Goal: Obtain resource: Download file/media

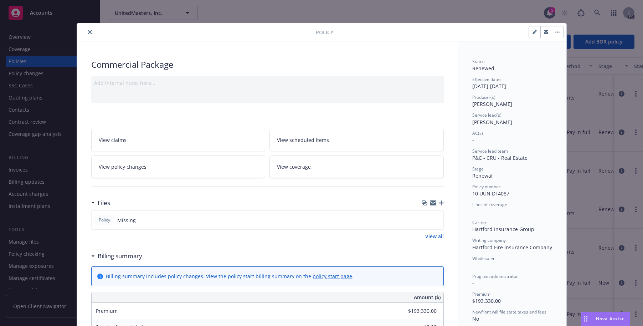
click at [88, 32] on icon "close" at bounding box center [90, 32] width 4 height 4
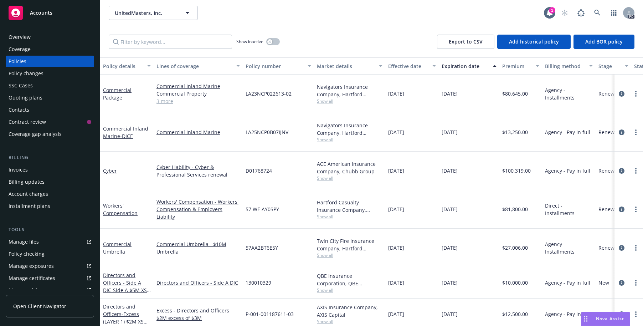
click at [27, 242] on div "Manage files" at bounding box center [24, 241] width 30 height 11
click at [16, 241] on div "Manage files" at bounding box center [24, 241] width 30 height 11
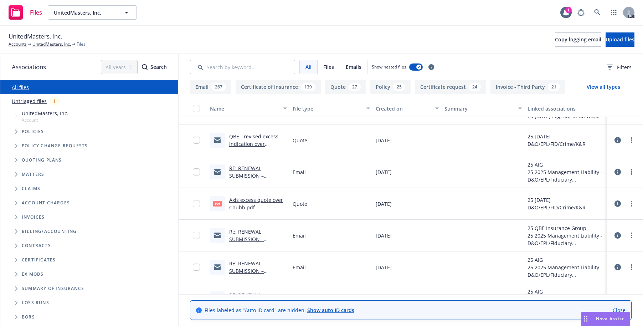
scroll to position [2296, 0]
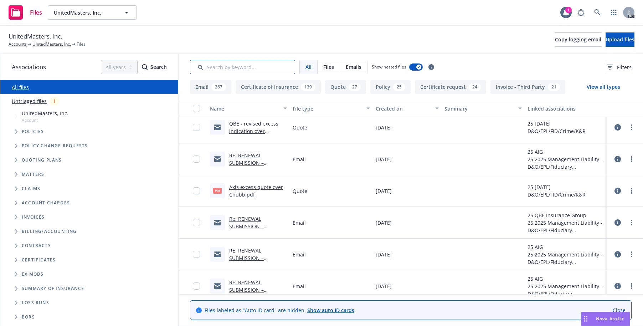
click at [225, 66] on input "Search by keyword..." at bounding box center [242, 67] width 105 height 14
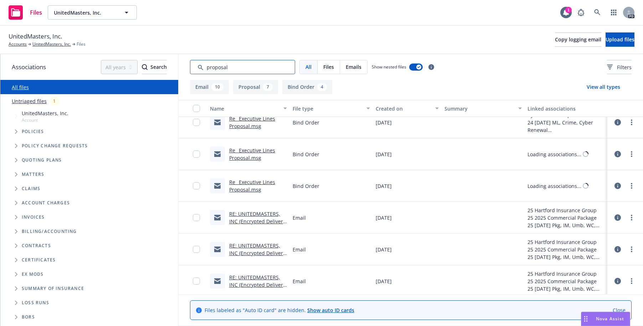
scroll to position [130, 0]
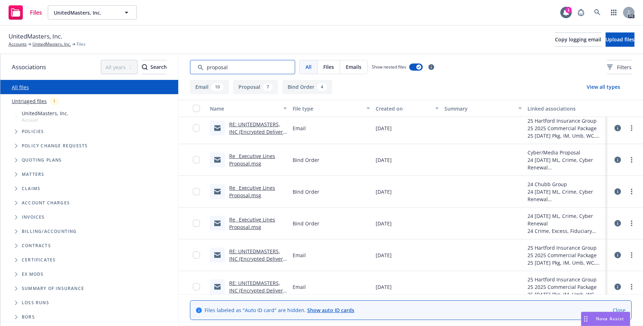
type input "proposal"
click at [248, 84] on button "Proposal 7" at bounding box center [255, 87] width 45 height 14
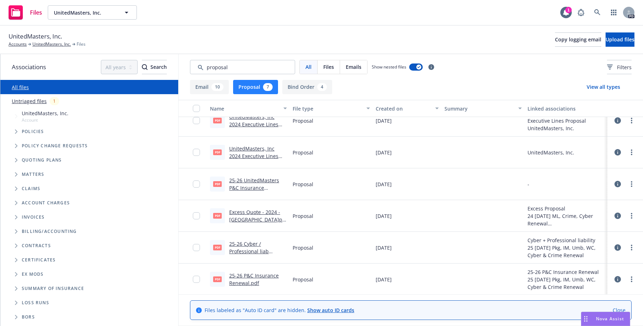
scroll to position [45, 0]
click at [245, 179] on link "25-26 UnitedMasters P&C Insurance Proposal.pdf" at bounding box center [254, 187] width 50 height 22
click at [241, 151] on div "UnitedMasters, Inc 2024 Executive Lines Proposal .pdf" at bounding box center [258, 151] width 58 height 15
click at [241, 148] on link "UnitedMasters, Inc 2024 Executive Lines Proposal .pdf" at bounding box center [253, 155] width 49 height 22
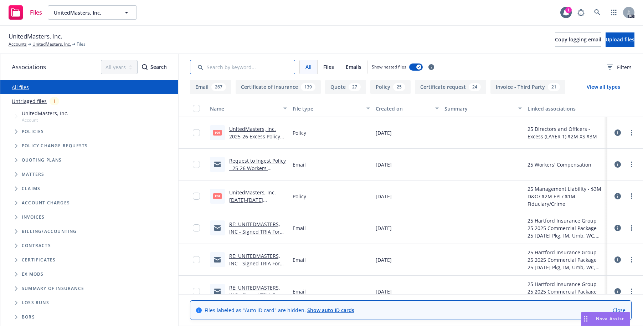
click at [251, 66] on input "Search by keyword..." at bounding box center [242, 67] width 105 height 14
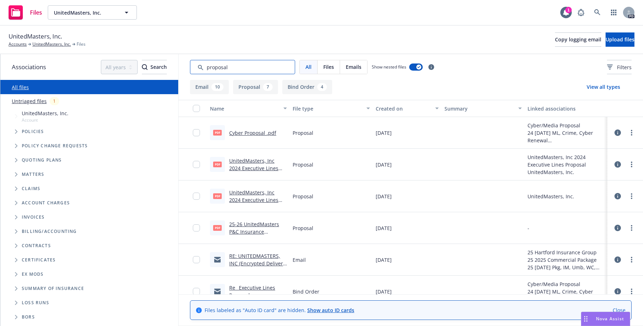
type input "proposal"
click at [251, 160] on link "UnitedMasters, Inc 2024 Executive Lines Proposal .pdf" at bounding box center [253, 168] width 49 height 22
click at [246, 222] on link "25-26 UnitedMasters P&C Insurance Proposal.pdf" at bounding box center [254, 232] width 50 height 22
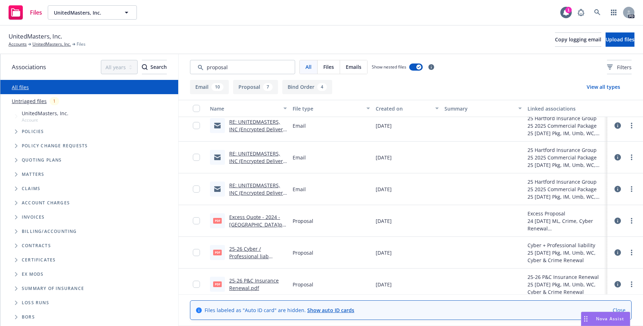
scroll to position [484, 0]
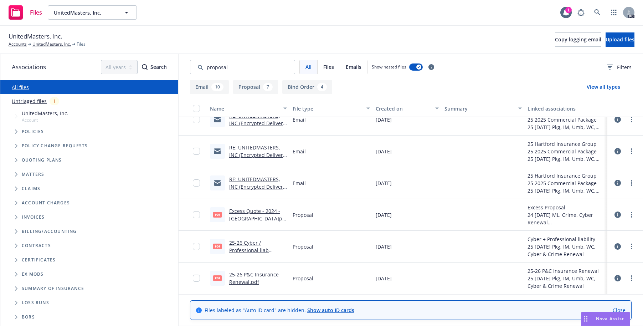
click at [241, 272] on link "25-26 P&C Insurance Renewal.pdf" at bounding box center [254, 278] width 50 height 14
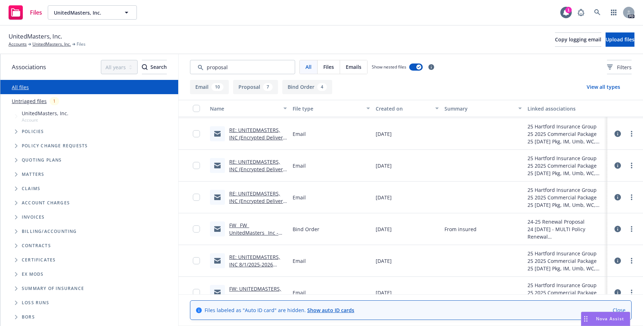
click at [237, 228] on link "FW_ FW_ UnitedMasters_ Inc - Renewal Proposal_ Package_ WC_ DICE and Umbrella.m…" at bounding box center [257, 240] width 56 height 37
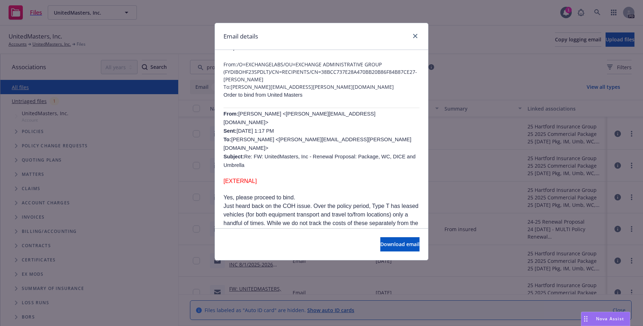
scroll to position [29, 0]
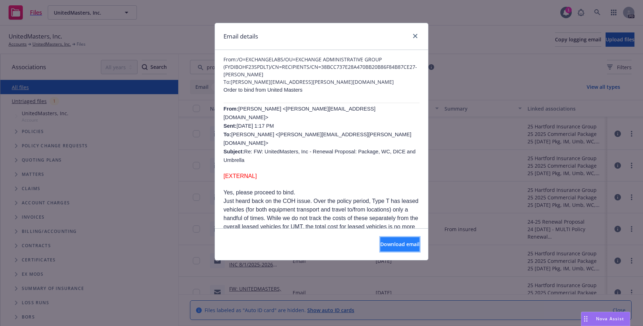
click at [386, 244] on span "Download email" at bounding box center [399, 244] width 39 height 7
click at [414, 37] on icon "close" at bounding box center [415, 36] width 4 height 4
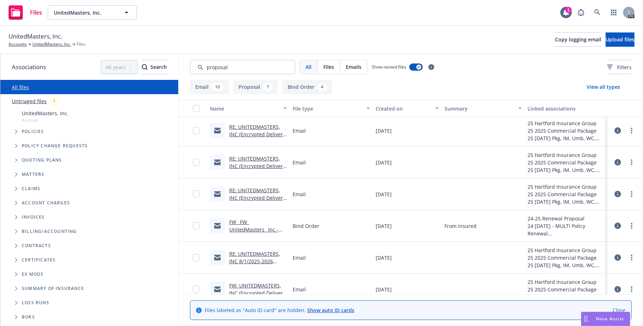
scroll to position [301, 0]
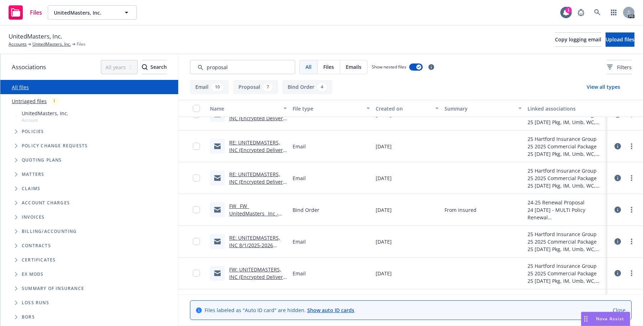
click at [243, 212] on link "FW_ FW_ UnitedMasters_ Inc - Renewal Proposal_ Package_ WC_ DICE and Umbrella.m…" at bounding box center [257, 220] width 56 height 37
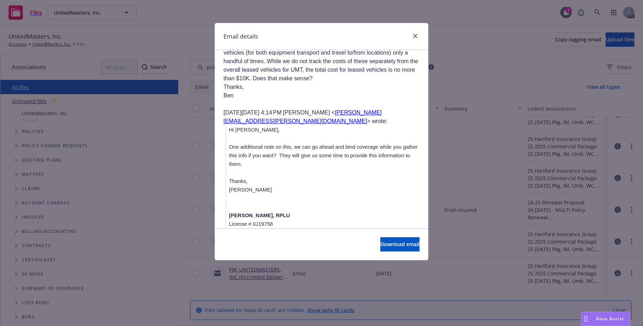
scroll to position [222, 0]
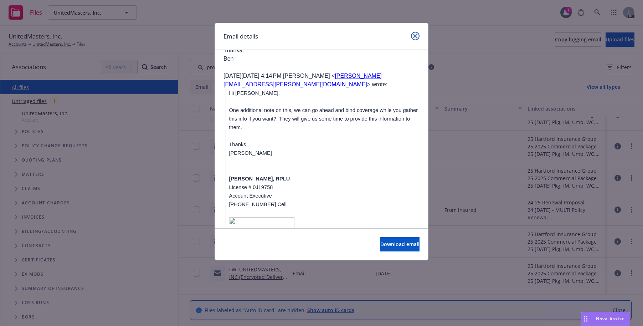
click at [416, 36] on icon "close" at bounding box center [415, 36] width 4 height 4
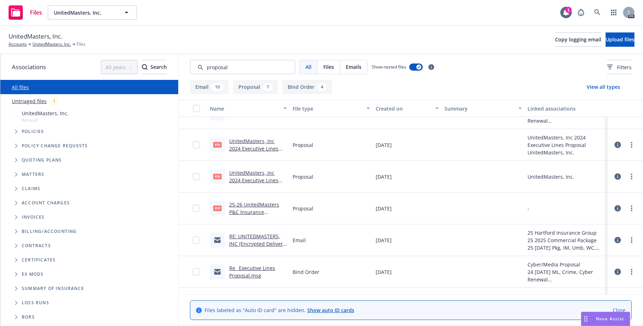
scroll to position [9, 0]
